Goal: Transaction & Acquisition: Purchase product/service

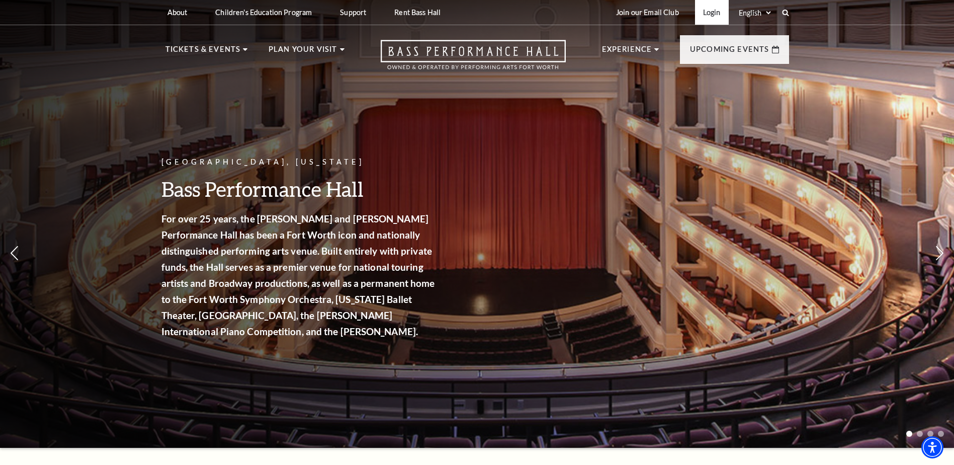
click at [718, 14] on link "Login" at bounding box center [712, 12] width 34 height 25
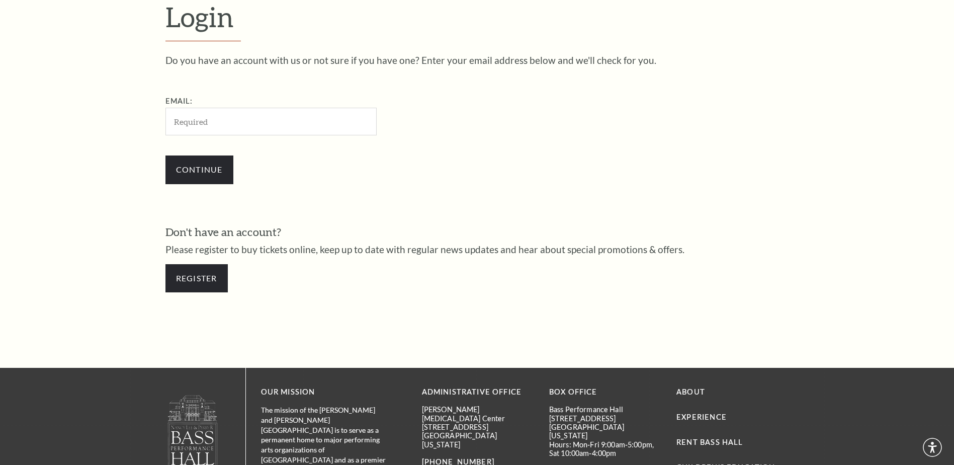
scroll to position [336, 0]
click at [273, 122] on input "Email:" at bounding box center [271, 121] width 211 height 28
type input "mike0220@pm.me"
click at [226, 170] on input "Continue" at bounding box center [200, 169] width 68 height 28
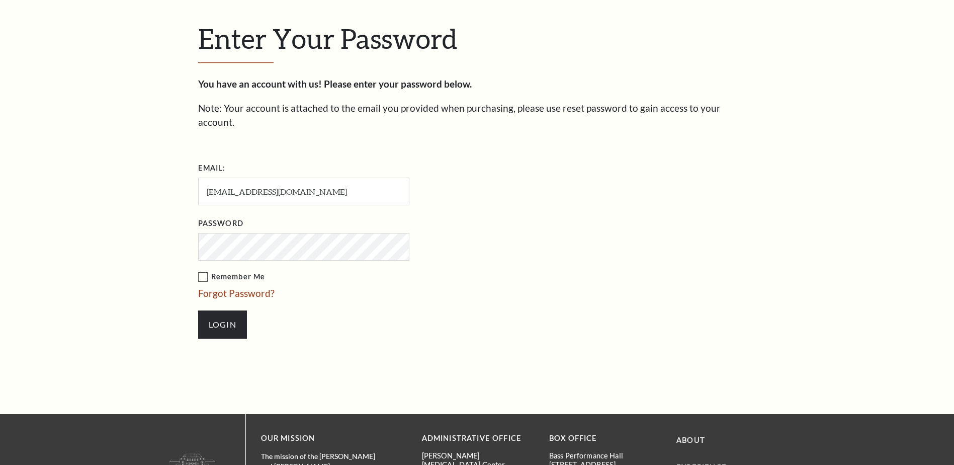
scroll to position [346, 0]
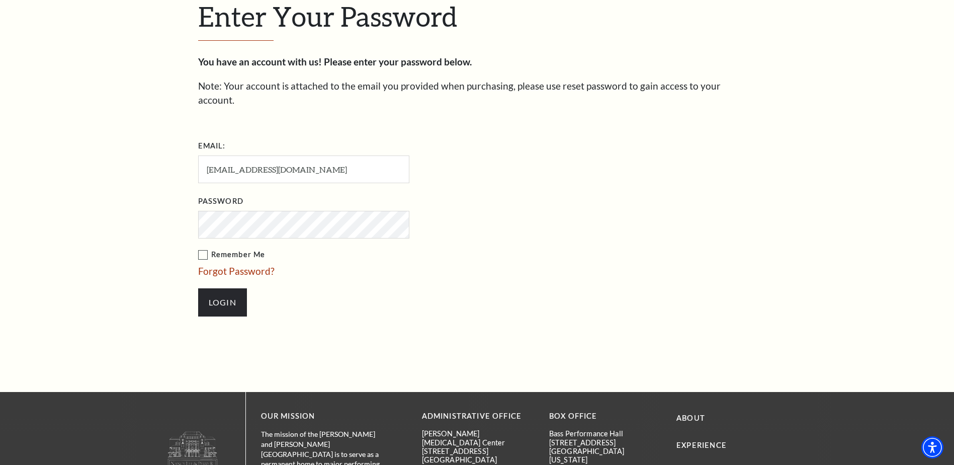
click at [202, 249] on label "Remember Me" at bounding box center [354, 255] width 312 height 13
click at [0, 0] on input "Remember Me" at bounding box center [0, 0] width 0 height 0
click at [218, 288] on input "Login" at bounding box center [222, 302] width 49 height 28
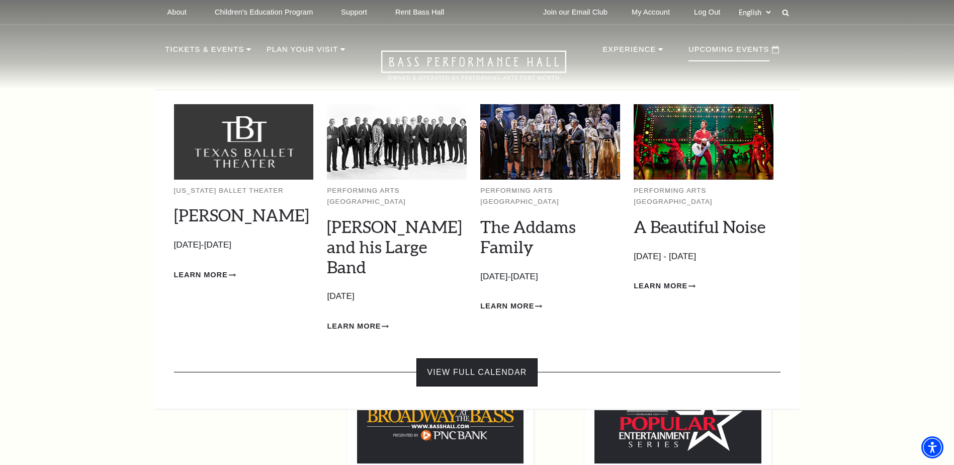
click at [511, 358] on link "View Full Calendar" at bounding box center [477, 372] width 121 height 28
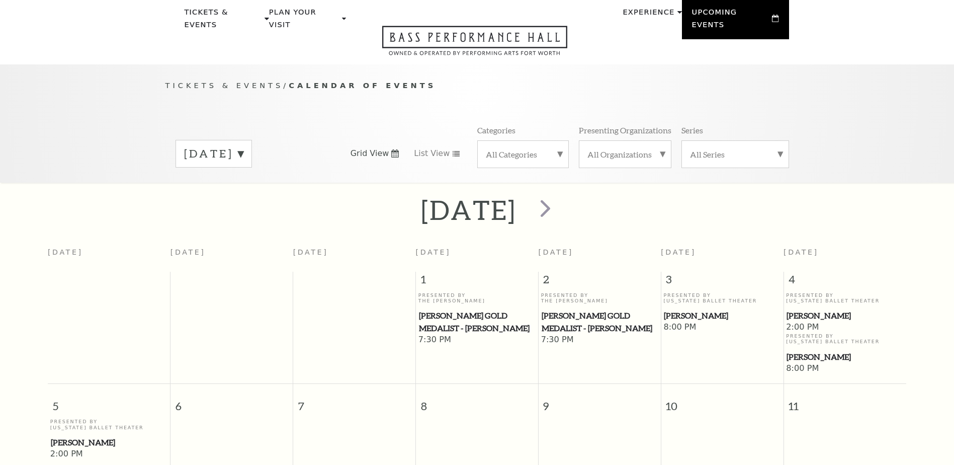
scroll to position [89, 0]
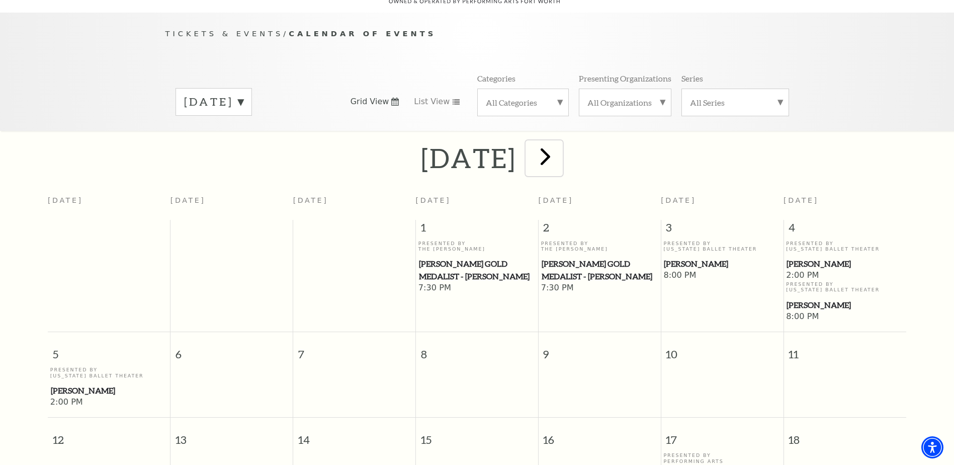
click at [560, 151] on span "next" at bounding box center [545, 156] width 29 height 29
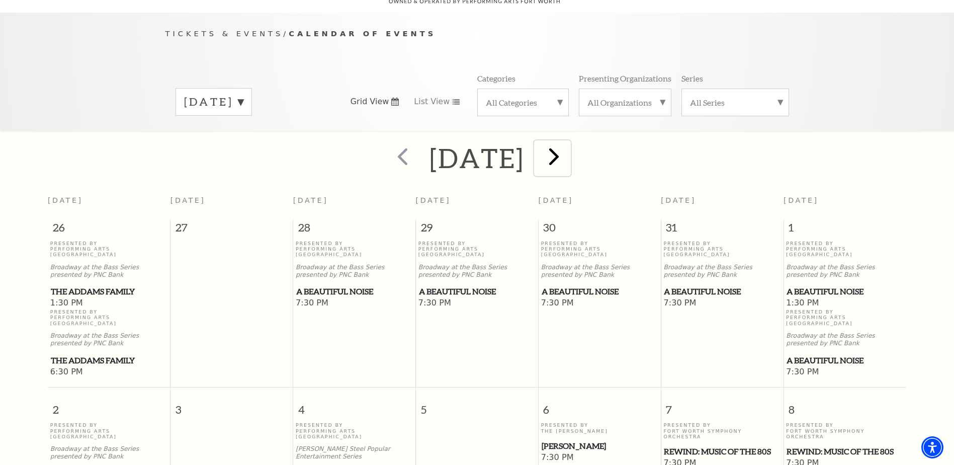
click at [568, 150] on span "next" at bounding box center [554, 156] width 29 height 29
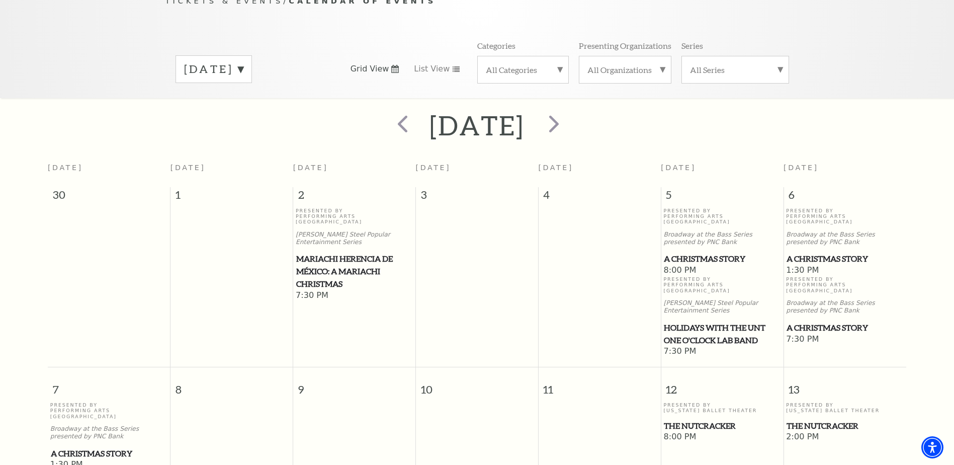
scroll to position [139, 0]
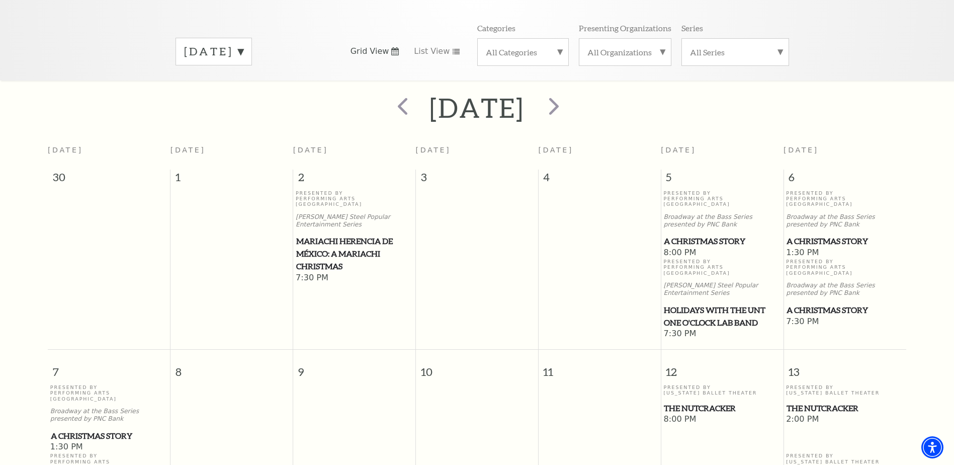
click at [817, 235] on span "A Christmas Story" at bounding box center [845, 241] width 117 height 13
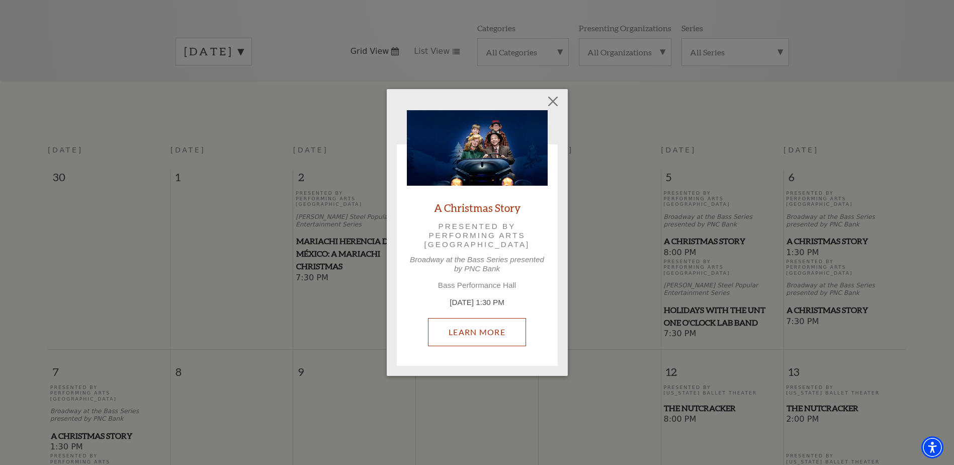
click at [485, 325] on link "Learn More" at bounding box center [477, 332] width 98 height 28
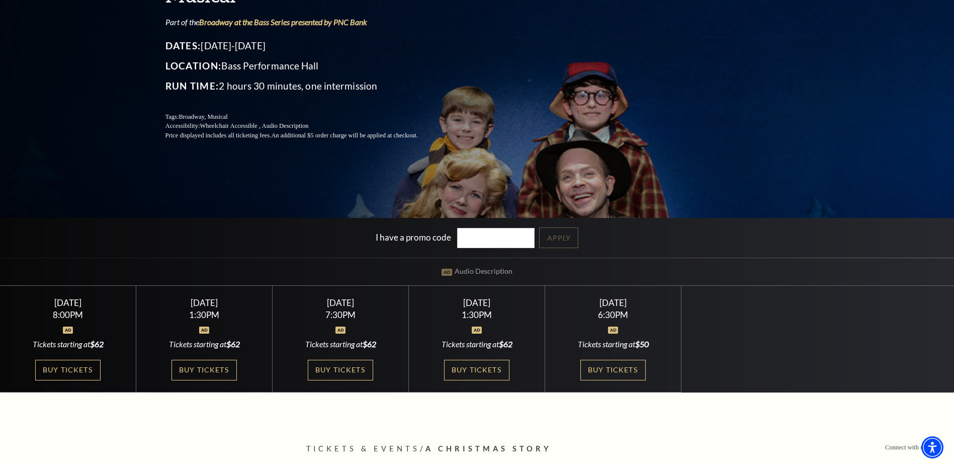
scroll to position [151, 0]
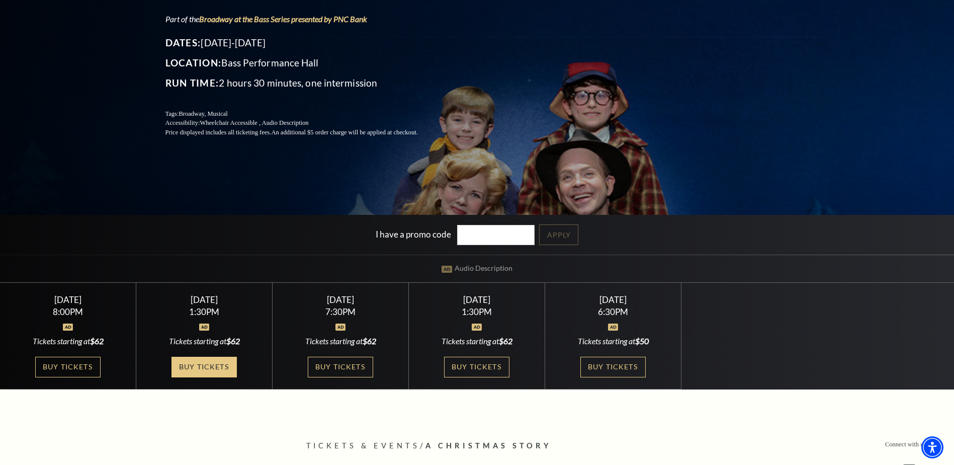
click at [217, 364] on link "Buy Tickets" at bounding box center [204, 367] width 65 height 21
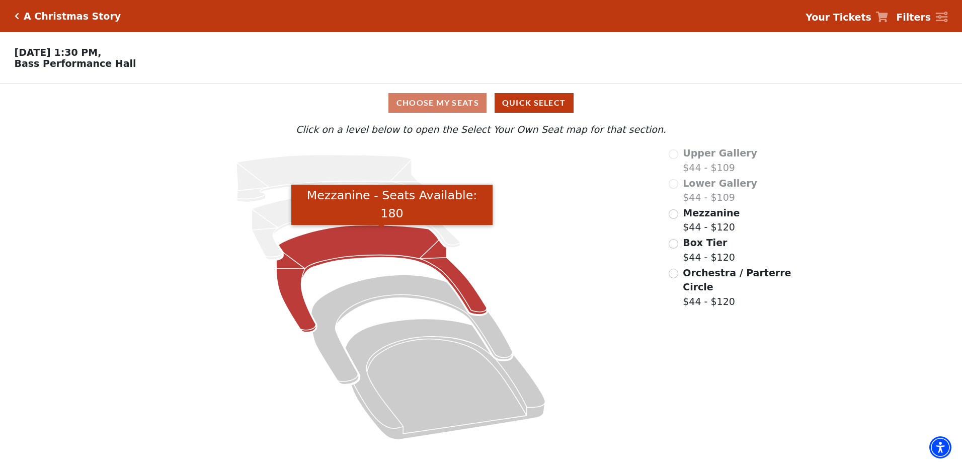
click at [364, 246] on icon "Mezzanine - Seats Available: 180" at bounding box center [381, 278] width 210 height 107
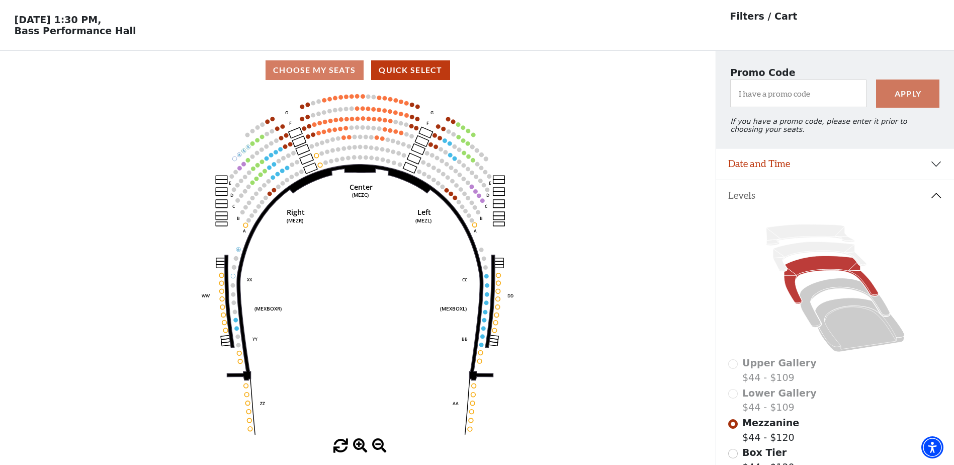
scroll to position [47, 0]
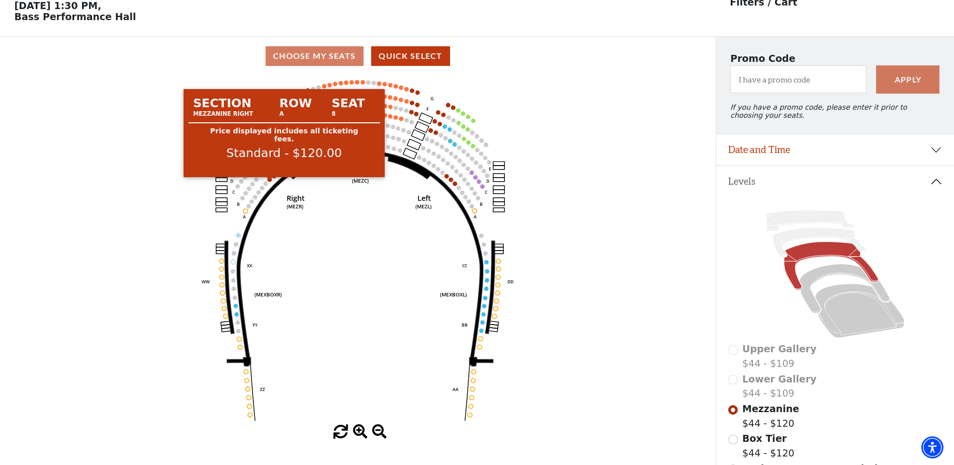
click at [269, 182] on circle at bounding box center [270, 179] width 5 height 5
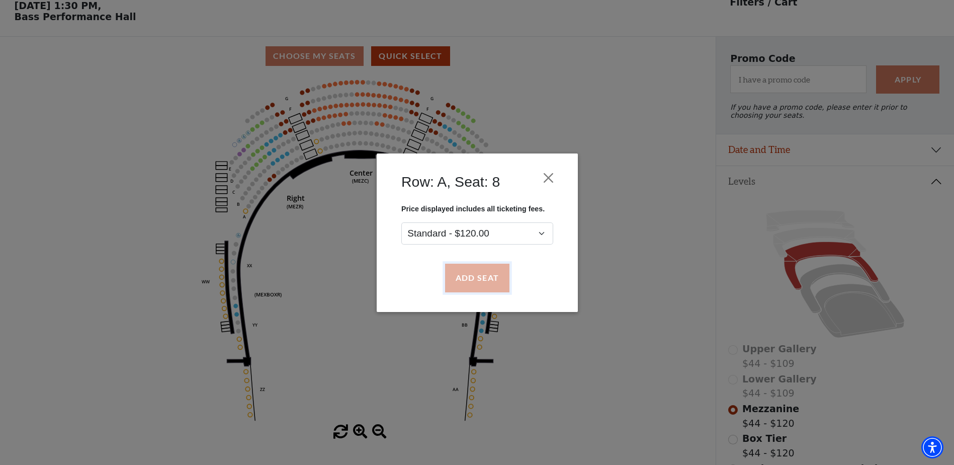
click at [465, 269] on button "Add Seat" at bounding box center [477, 278] width 64 height 28
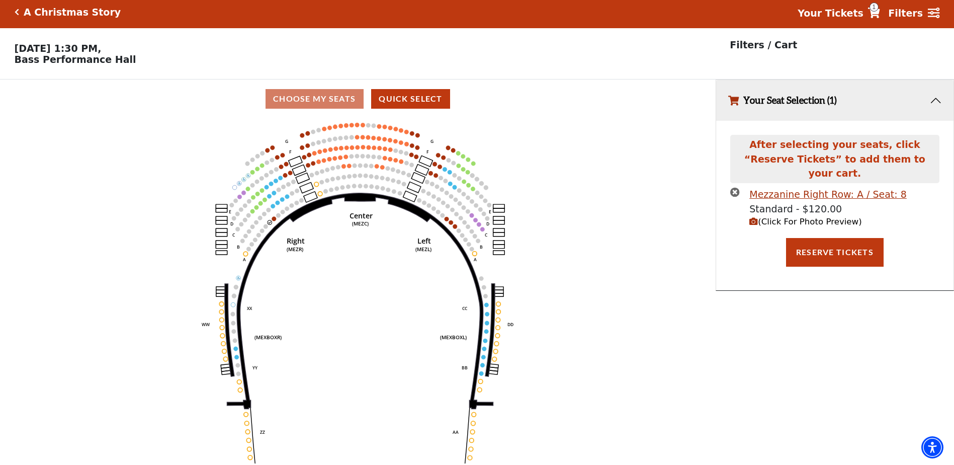
scroll to position [0, 0]
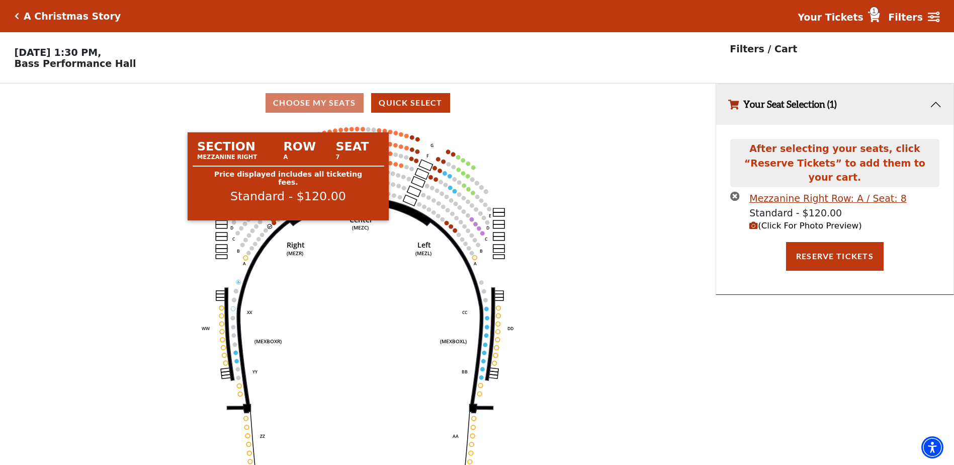
click at [274, 225] on circle at bounding box center [274, 222] width 5 height 5
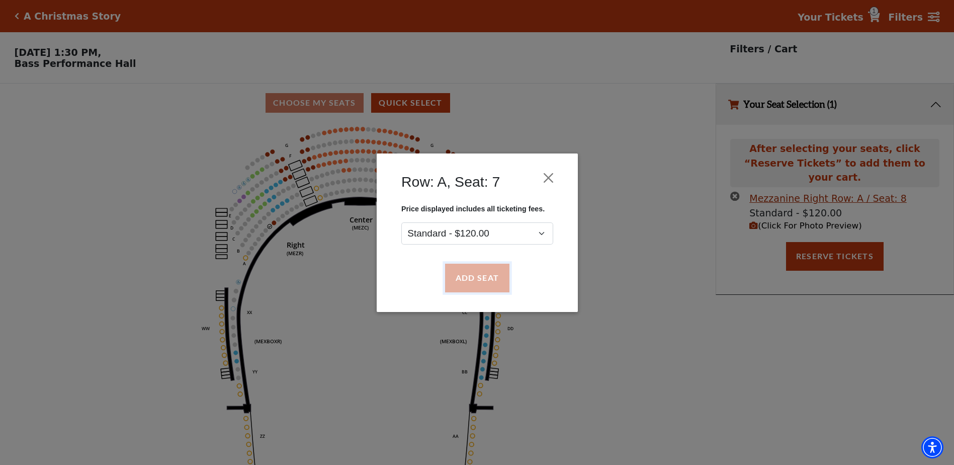
click at [462, 275] on button "Add Seat" at bounding box center [477, 278] width 64 height 28
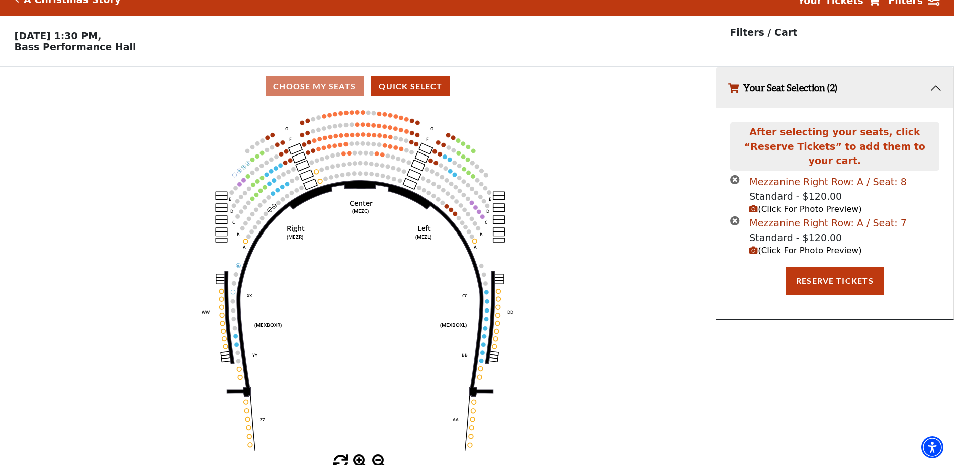
scroll to position [25, 0]
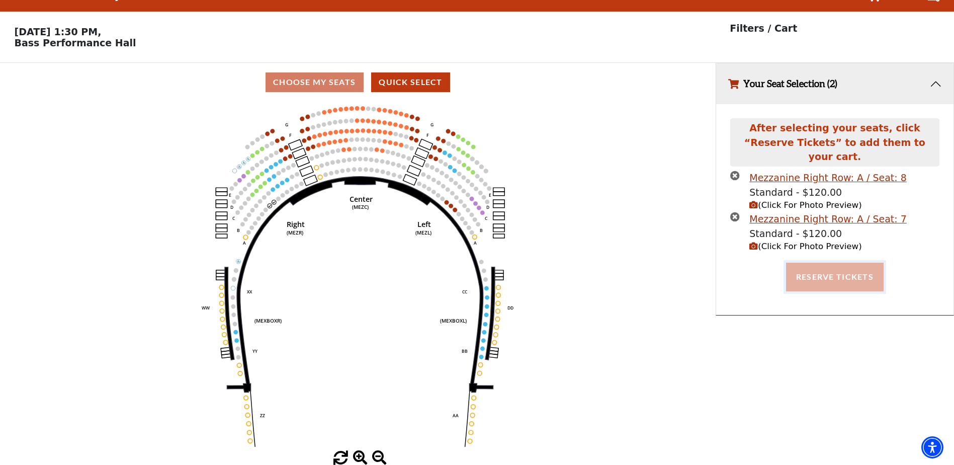
click at [803, 264] on button "Reserve Tickets" at bounding box center [835, 277] width 98 height 28
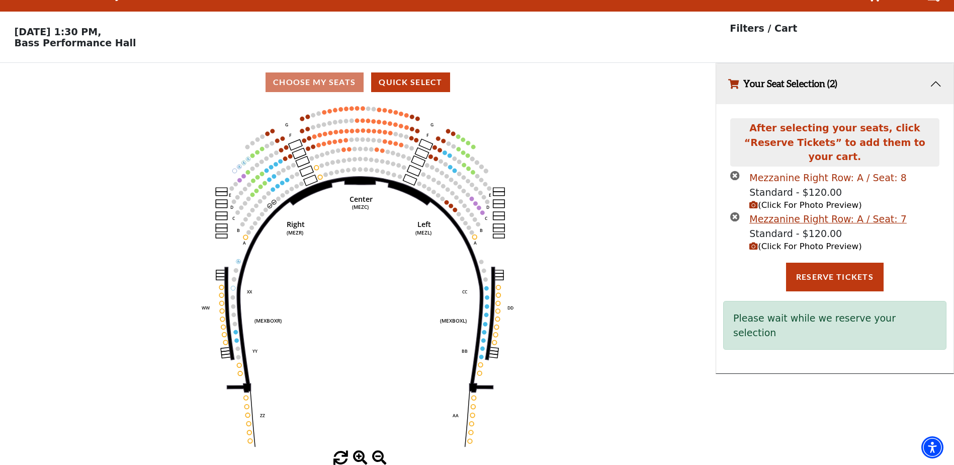
click at [792, 171] on div "Mezzanine Right Row: A / Seat: 8" at bounding box center [828, 178] width 157 height 15
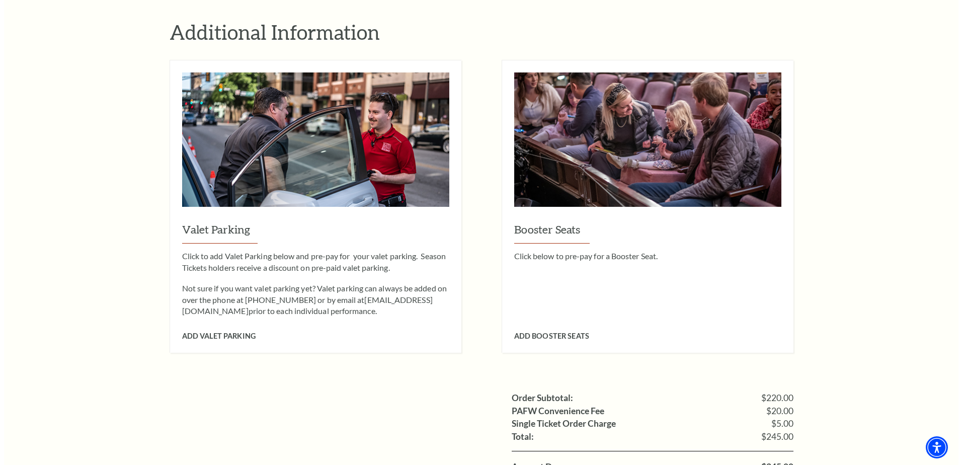
scroll to position [654, 0]
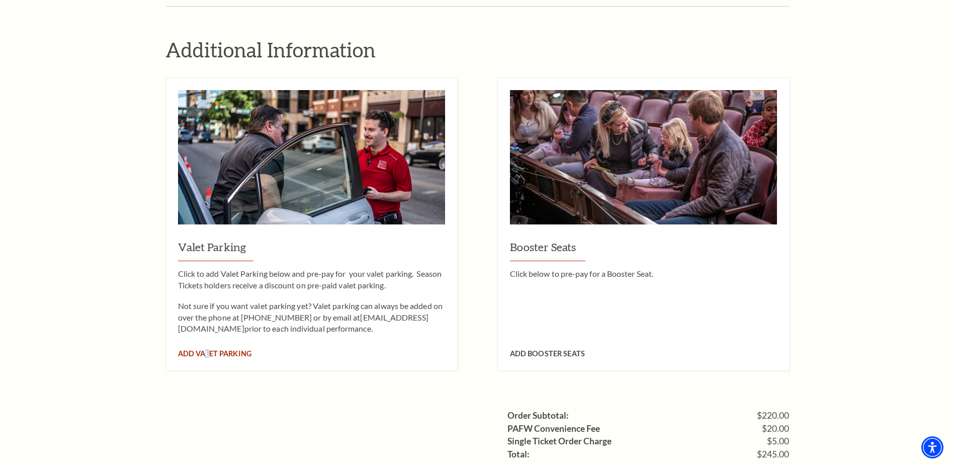
click at [208, 349] on span "Add Valet Parking" at bounding box center [214, 353] width 73 height 9
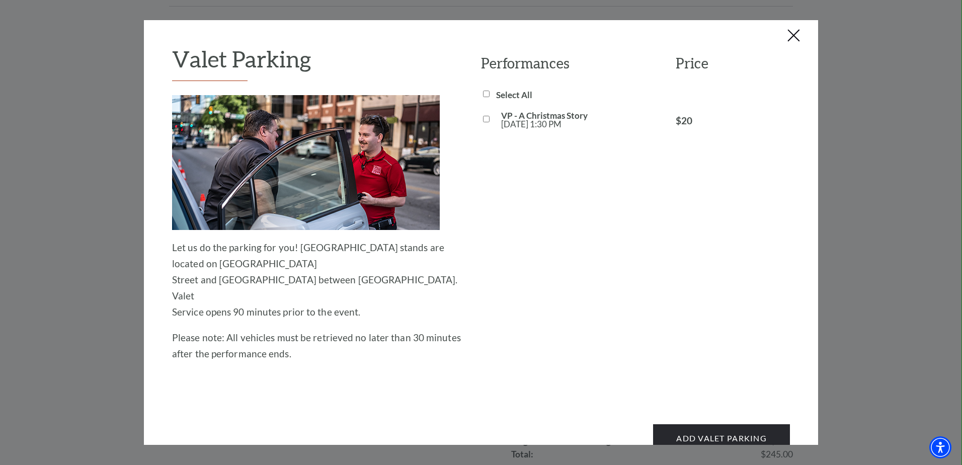
click at [483, 117] on input "VP - A Christmas Story [DATE] 1:30 PM" at bounding box center [486, 119] width 7 height 7
checkbox input "true"
click at [682, 424] on button "Add Valet Parking" at bounding box center [721, 438] width 137 height 28
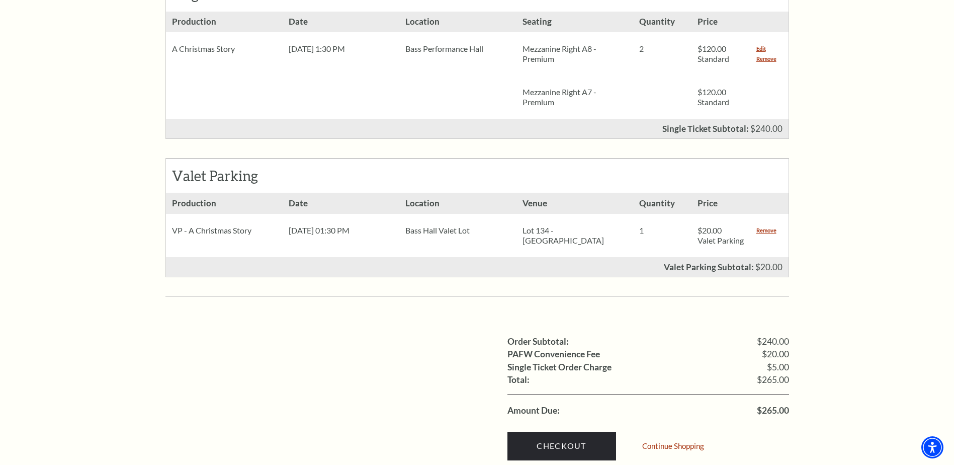
scroll to position [503, 0]
click at [568, 443] on link "Checkout" at bounding box center [562, 445] width 109 height 28
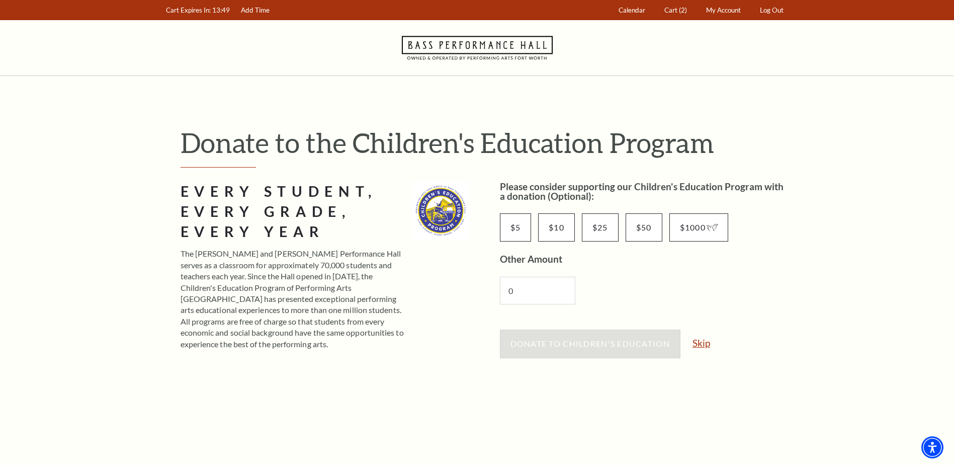
click at [705, 343] on link "Skip" at bounding box center [702, 343] width 18 height 10
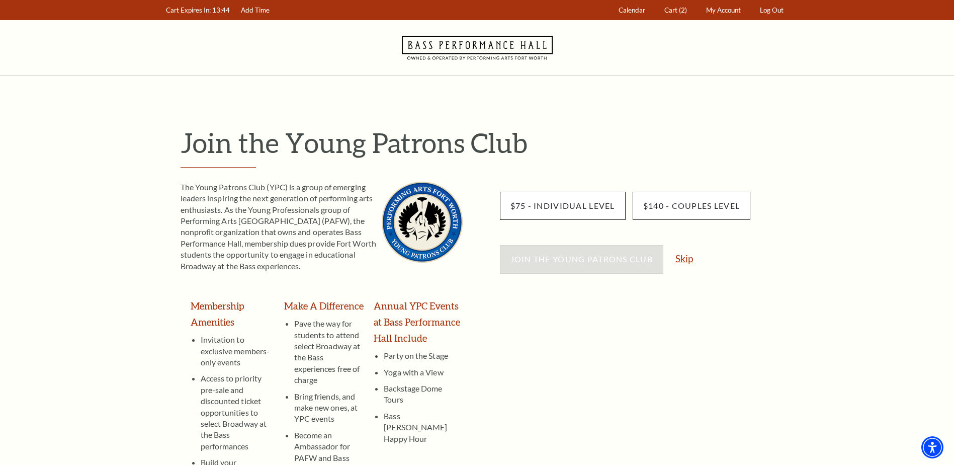
click at [688, 261] on link "Skip" at bounding box center [685, 259] width 18 height 10
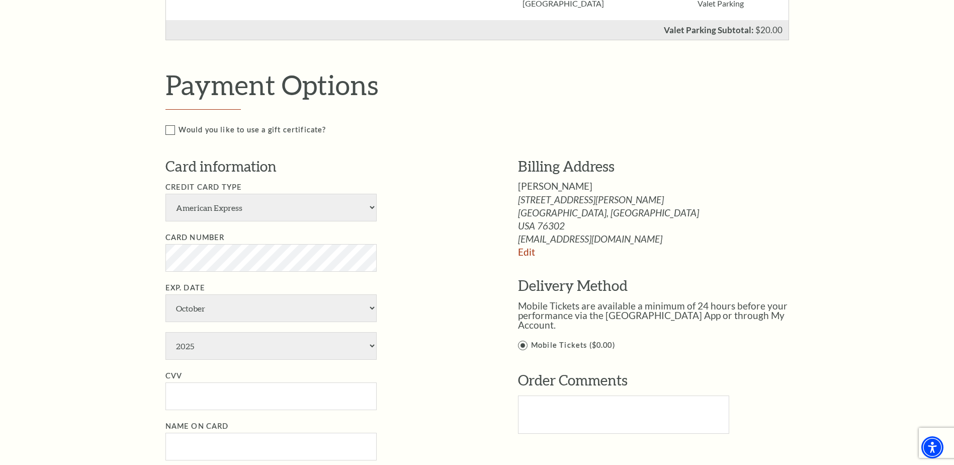
scroll to position [604, 0]
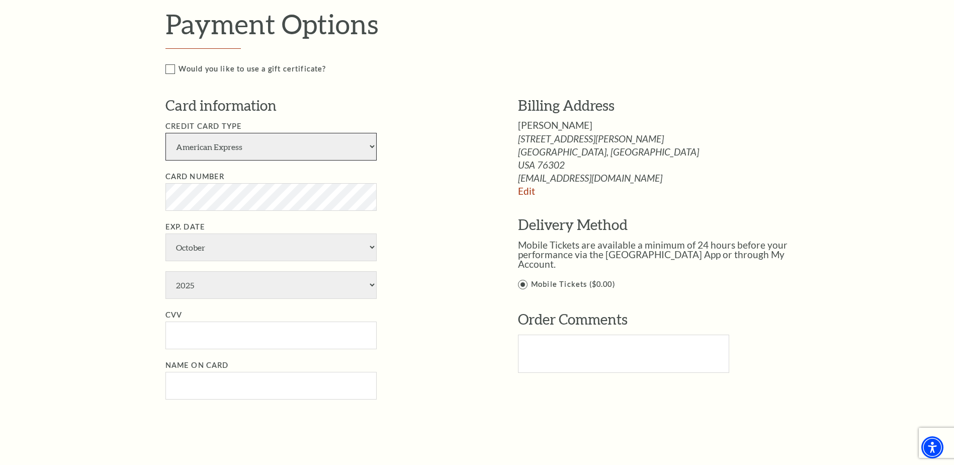
click at [373, 154] on select "American Express Visa Master Card Discover" at bounding box center [271, 147] width 211 height 28
select select "24"
click at [166, 143] on select "American Express Visa Master Card Discover" at bounding box center [271, 147] width 211 height 28
click at [107, 253] on div "Notice × Tickets cannot be removed during a Ticket Exchange. Choose Start Over …" at bounding box center [477, 112] width 954 height 1280
click at [369, 296] on select "2025 2026 2027 2028 2029 2030 2031 2032 2033 2034" at bounding box center [271, 285] width 211 height 28
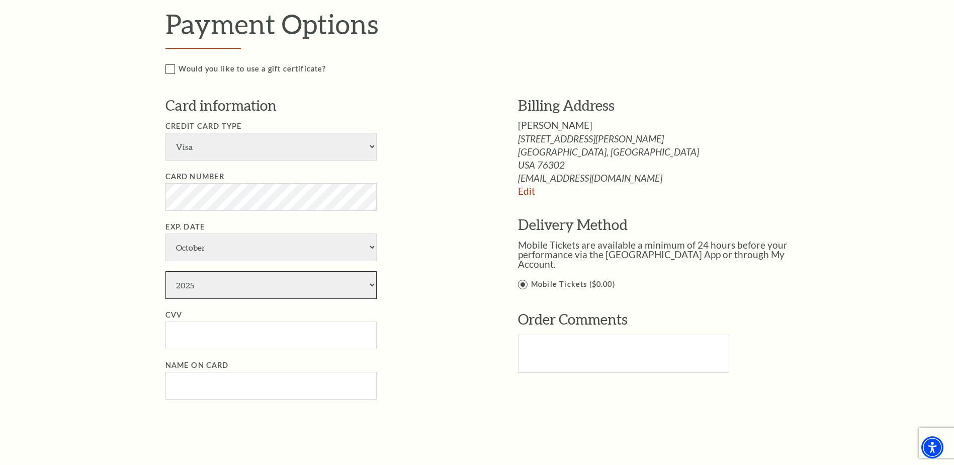
select select "2029"
click at [166, 281] on select "2025 2026 2027 2028 2029 2030 2031 2032 2033 2034" at bounding box center [271, 285] width 211 height 28
click at [193, 349] on input "CVV" at bounding box center [271, 335] width 211 height 28
type input "010"
click at [202, 388] on input "Name on Card" at bounding box center [271, 386] width 211 height 28
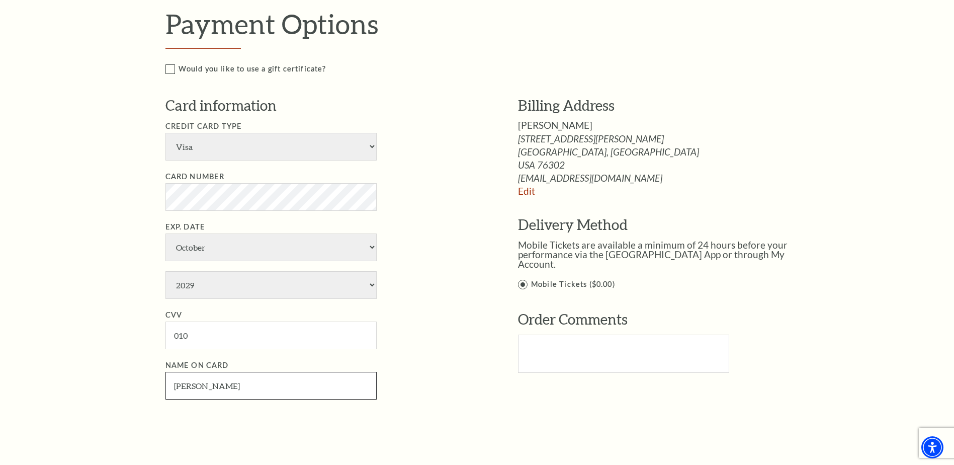
type input "Michael Brown"
click at [505, 408] on div "Payment Options Would you like to use a gift certificate? Gift Certificate Numb…" at bounding box center [488, 218] width 645 height 421
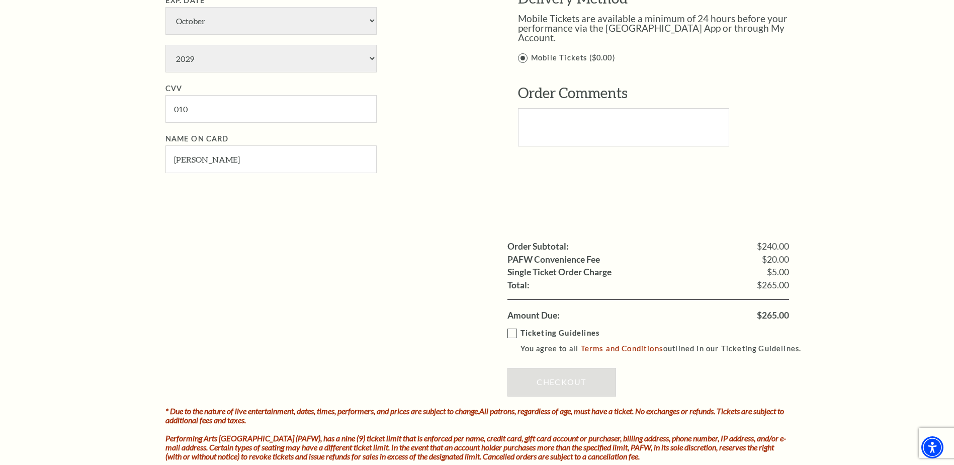
scroll to position [905, 0]
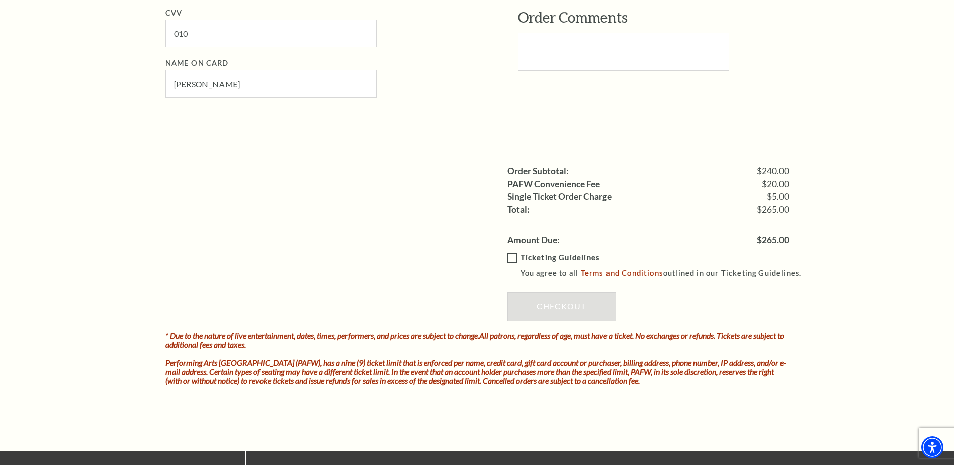
click at [512, 268] on label "Ticketing Guidelines You agree to all Terms and Conditions outlined in our Tick…" at bounding box center [659, 266] width 303 height 28
click at [0, 0] on input "Ticketing Guidelines You agree to all Terms and Conditions outlined in our Tick…" at bounding box center [0, 0] width 0 height 0
click at [561, 316] on link "Checkout" at bounding box center [562, 306] width 109 height 28
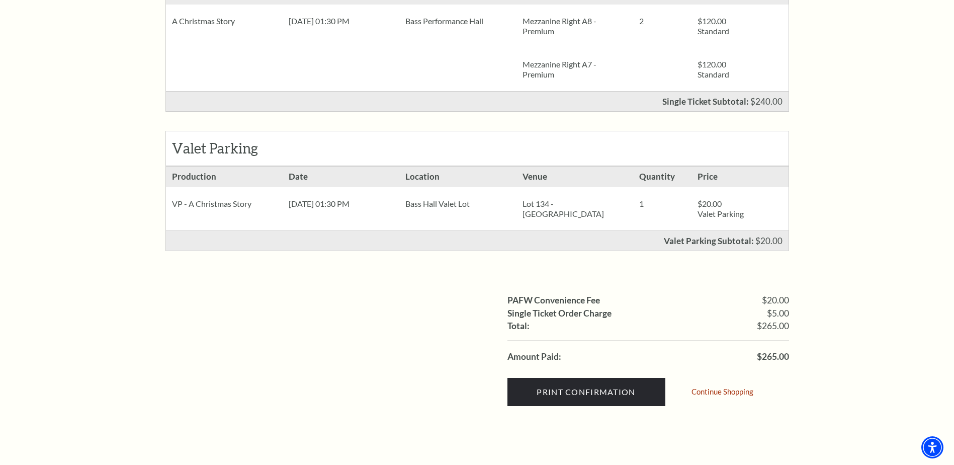
scroll to position [352, 0]
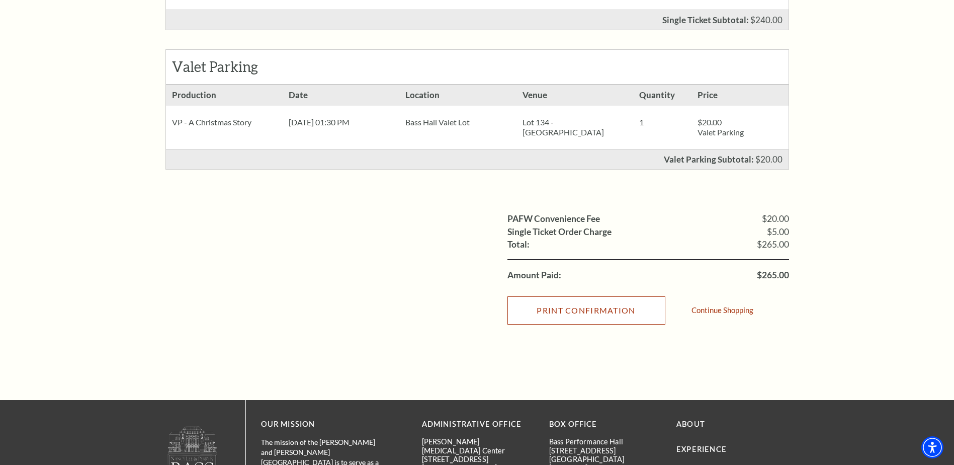
drag, startPoint x: 579, startPoint y: 317, endPoint x: 80, endPoint y: 407, distance: 506.5
click at [579, 317] on input "Print Confirmation" at bounding box center [587, 310] width 158 height 28
